Goal: Find specific page/section: Find specific page/section

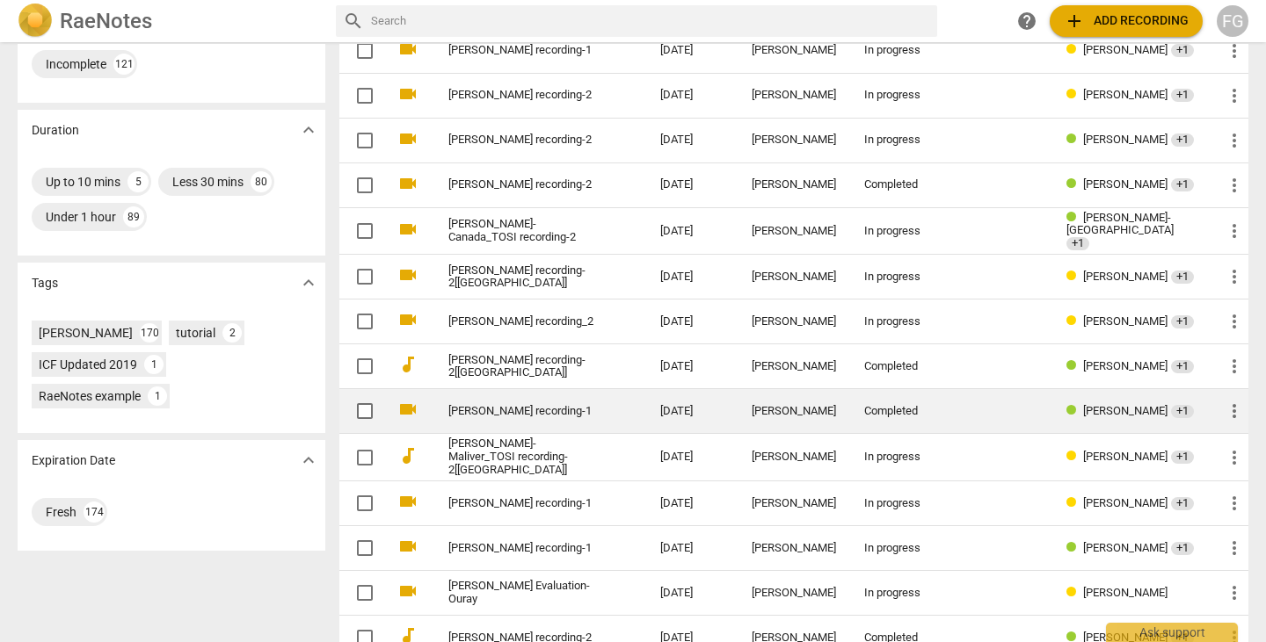
scroll to position [610, 0]
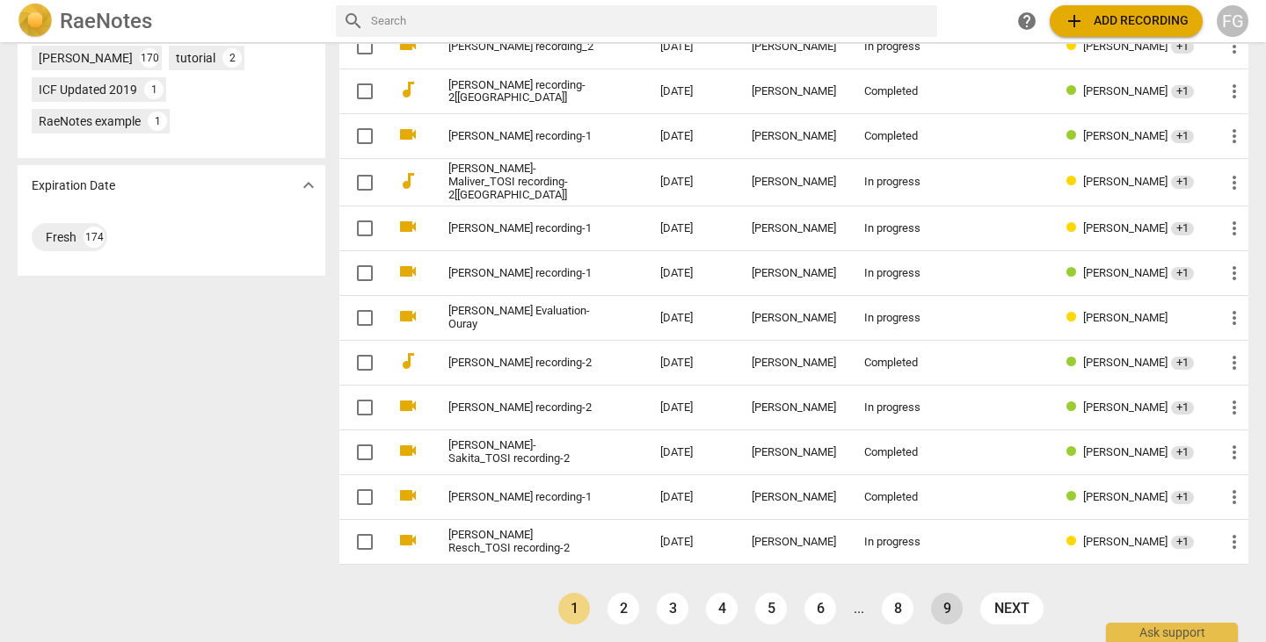
click at [937, 610] on link "9" at bounding box center [947, 609] width 32 height 32
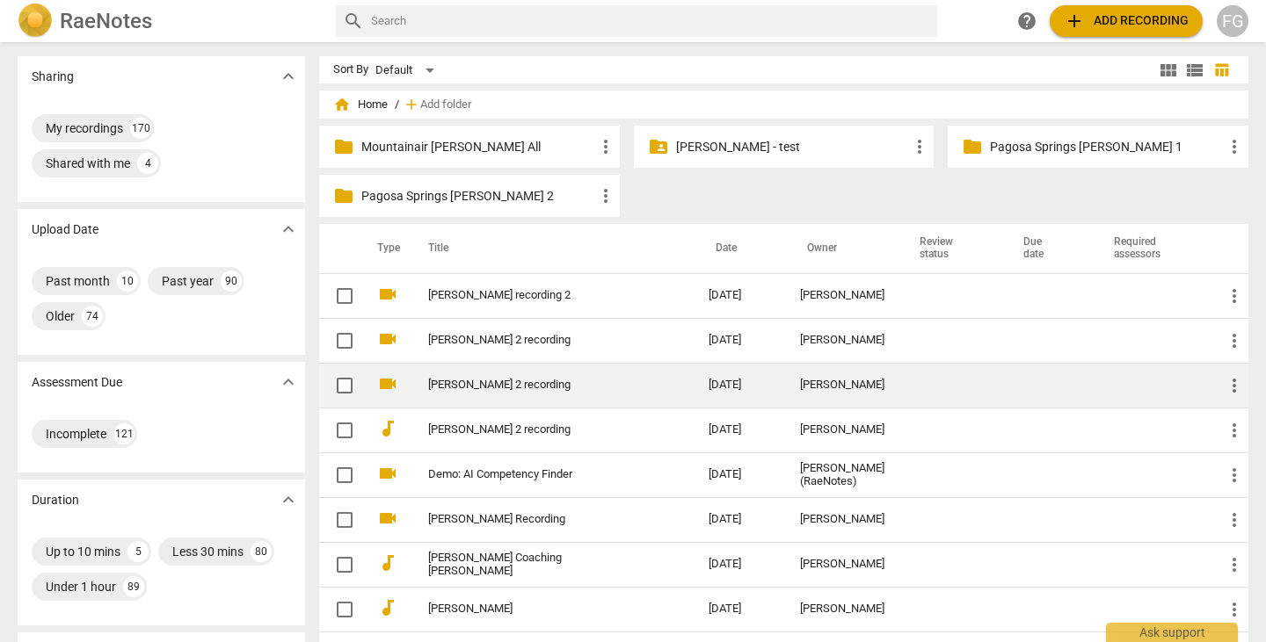
click at [497, 386] on link "[PERSON_NAME] 2 recording" at bounding box center [536, 385] width 217 height 13
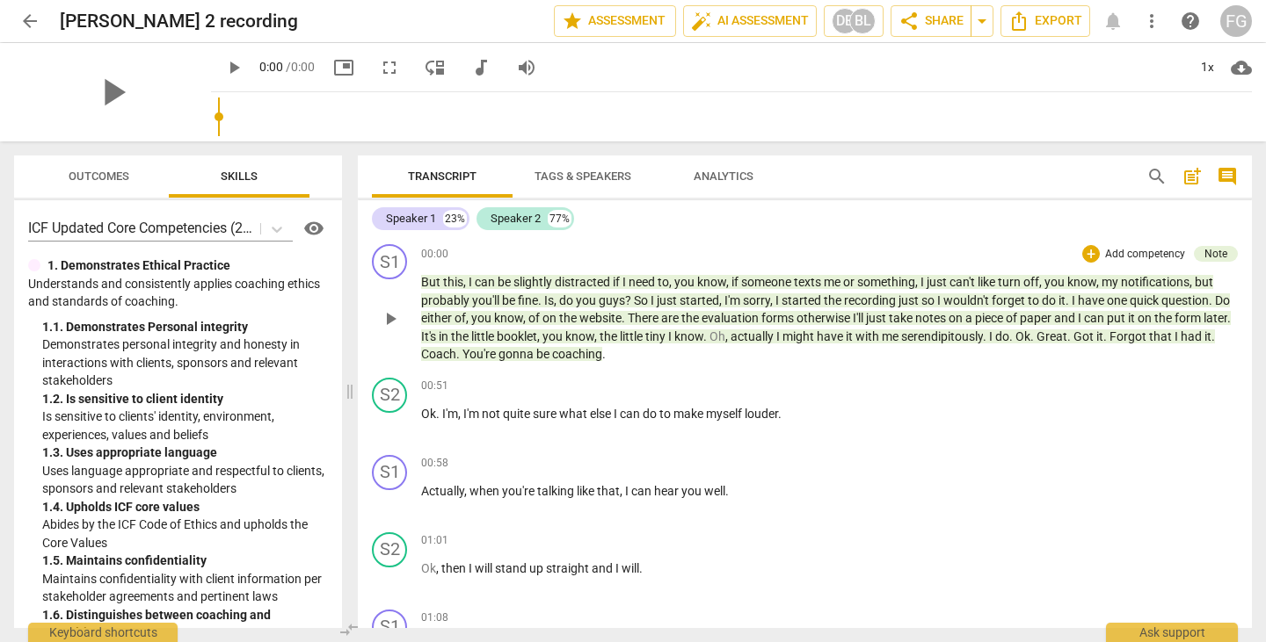
drag, startPoint x: 348, startPoint y: 350, endPoint x: 1152, endPoint y: 263, distance: 808.9
click at [345, 350] on span at bounding box center [350, 392] width 11 height 501
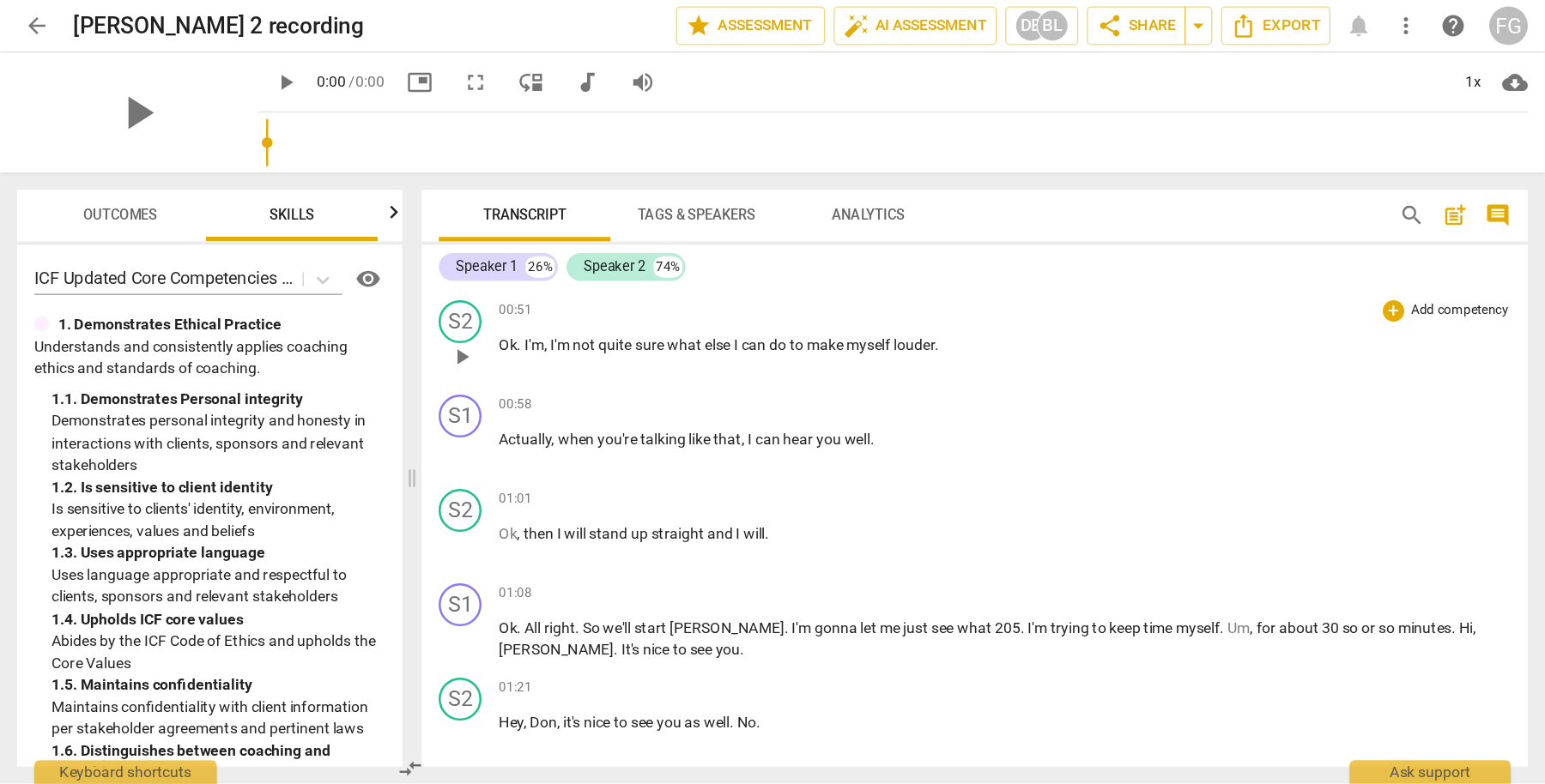
scroll to position [172, 0]
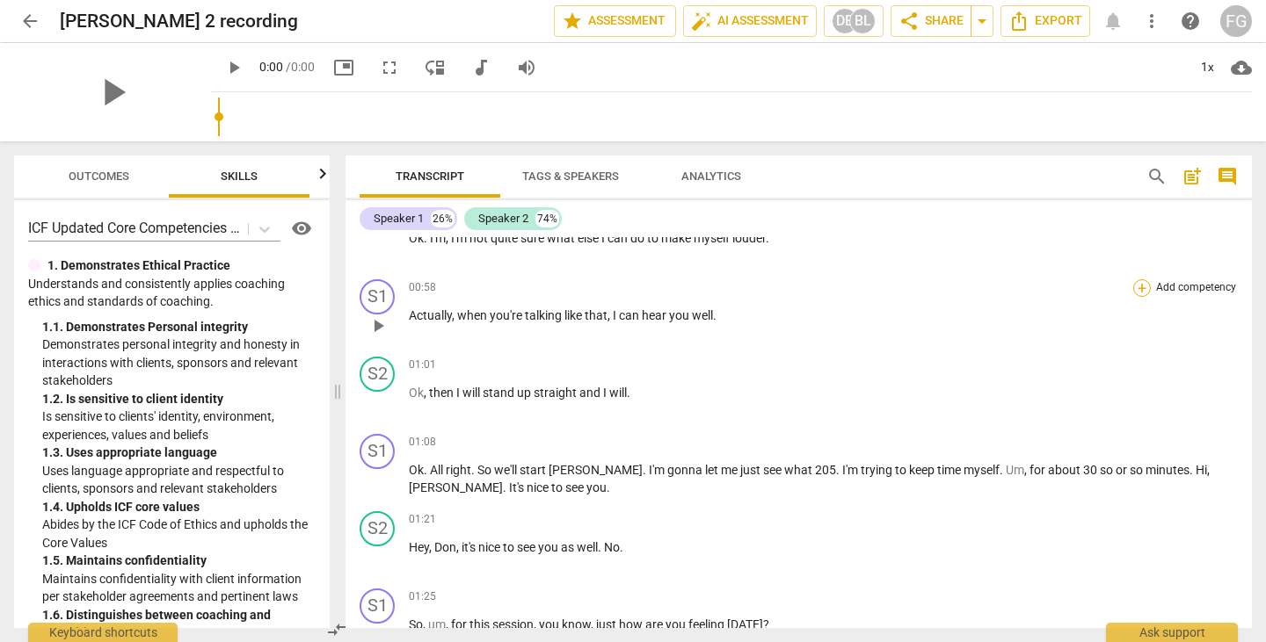
click at [1134, 291] on div "+" at bounding box center [1142, 288] width 18 height 18
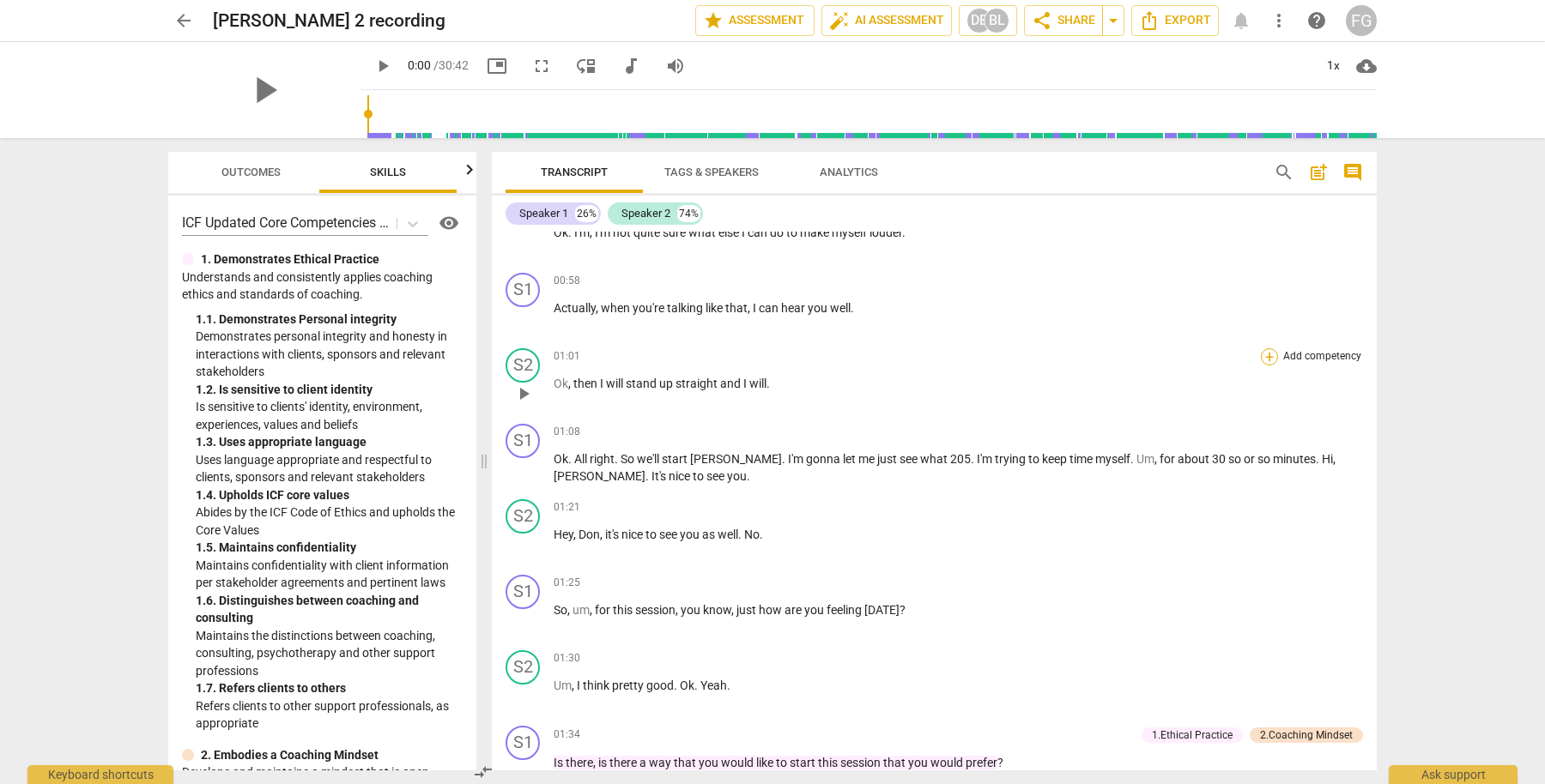
click at [1235, 358] on div "+" at bounding box center [1270, 357] width 18 height 18
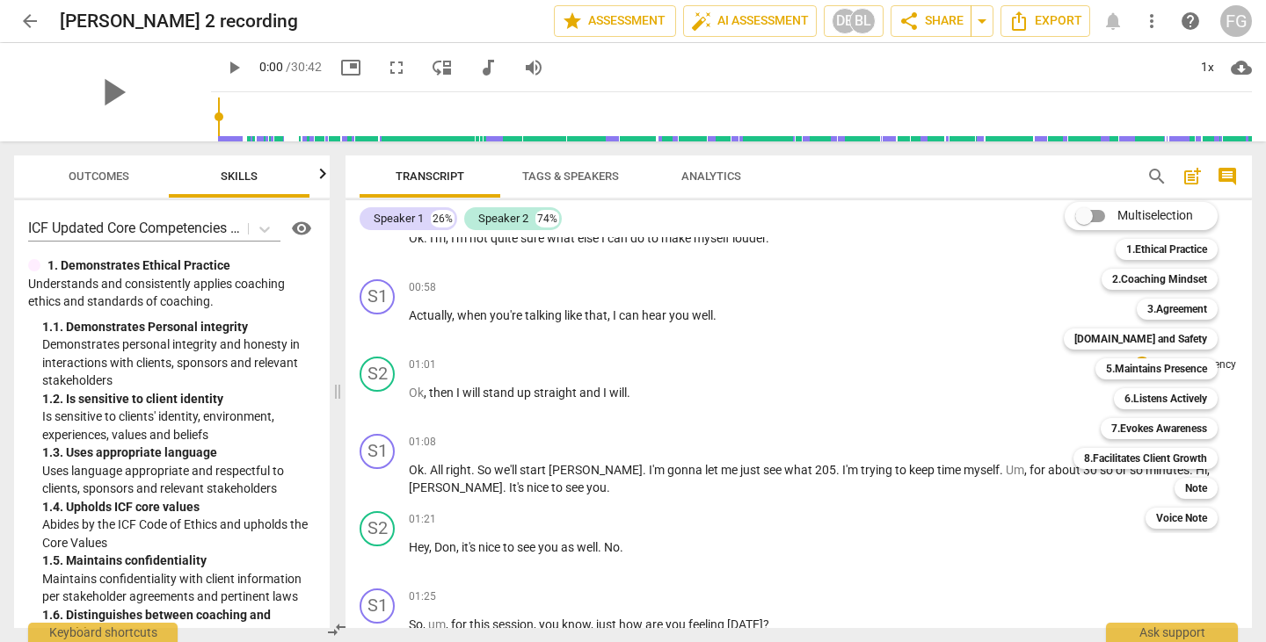
click at [25, 14] on div at bounding box center [633, 321] width 1266 height 642
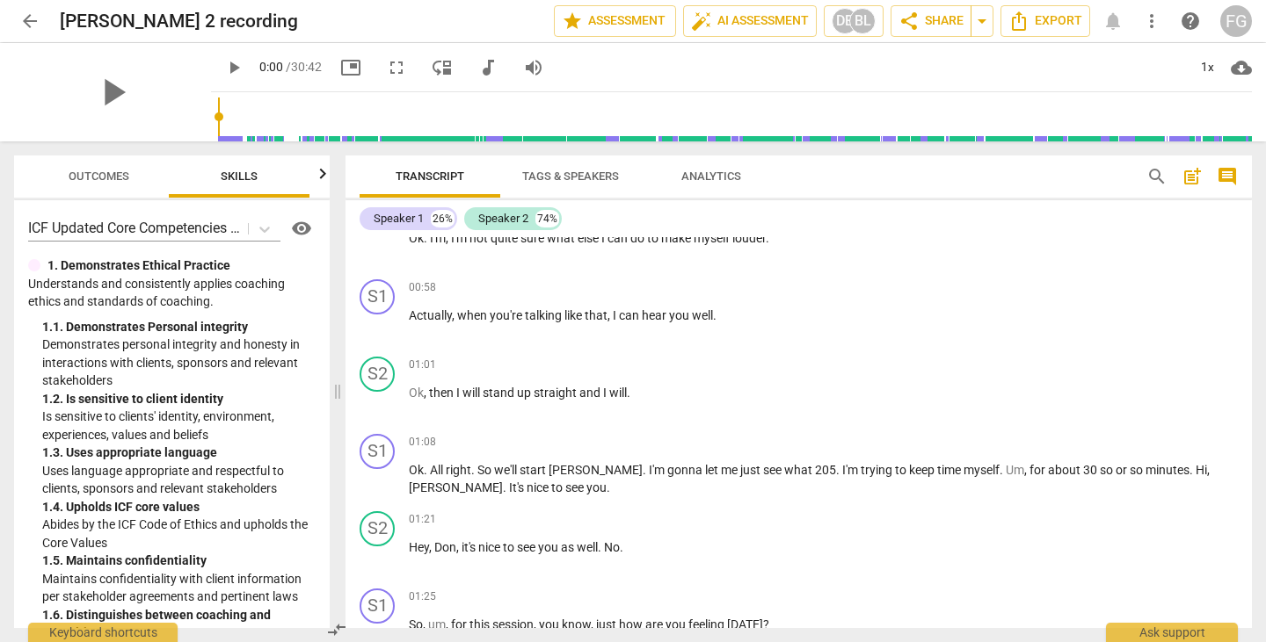
click at [35, 17] on span "arrow_back" at bounding box center [29, 21] width 21 height 21
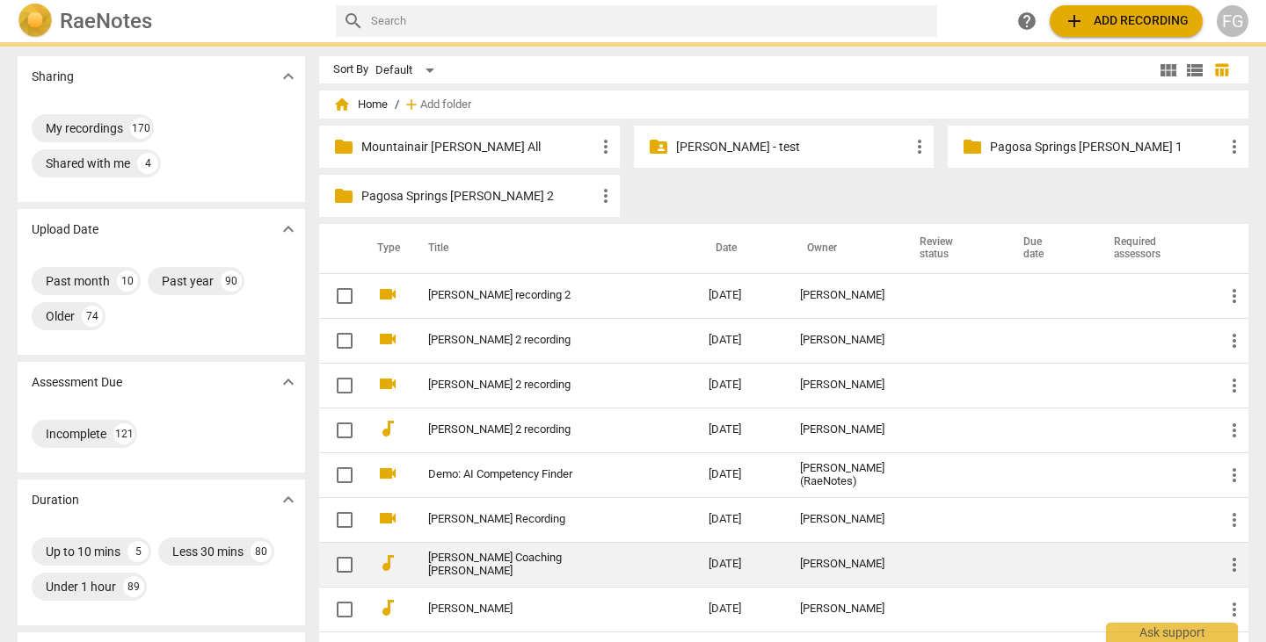
scroll to position [341, 0]
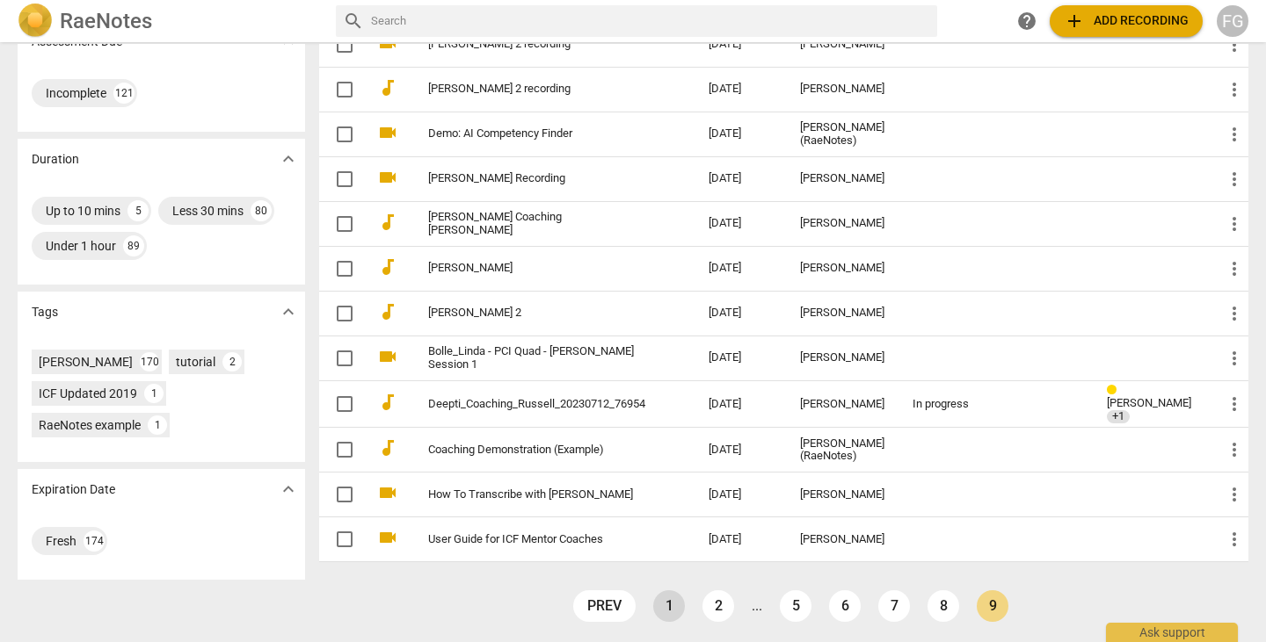
click at [655, 606] on link "1" at bounding box center [669, 607] width 32 height 32
